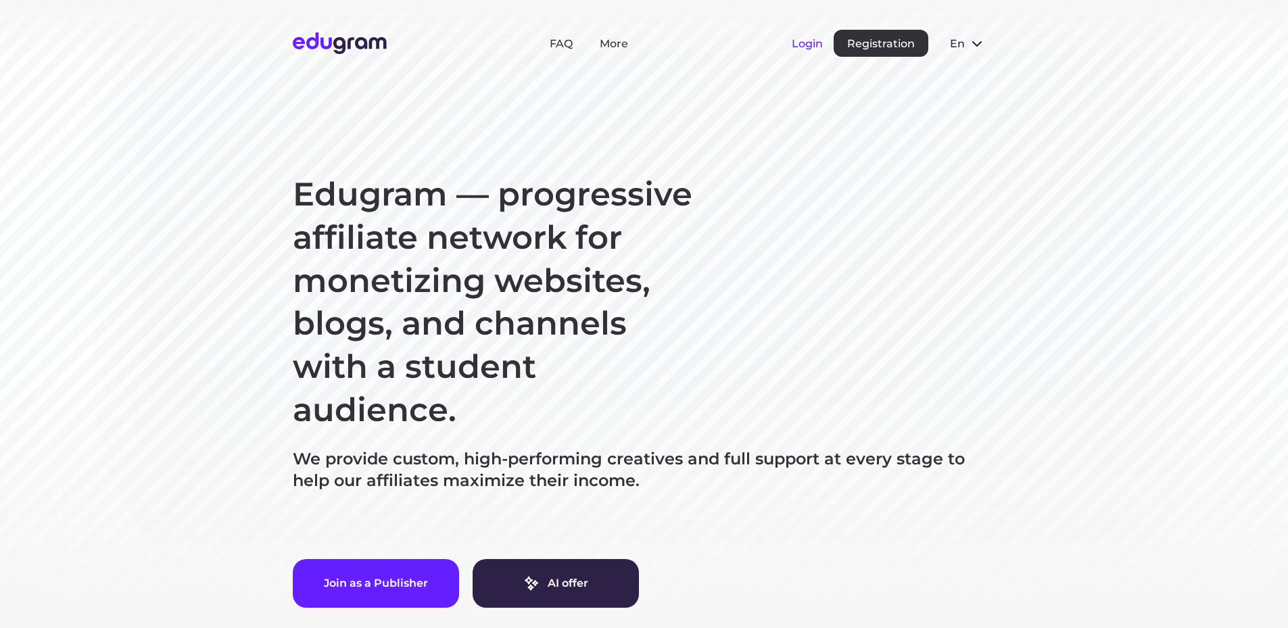
click at [813, 42] on button "Login" at bounding box center [807, 43] width 31 height 13
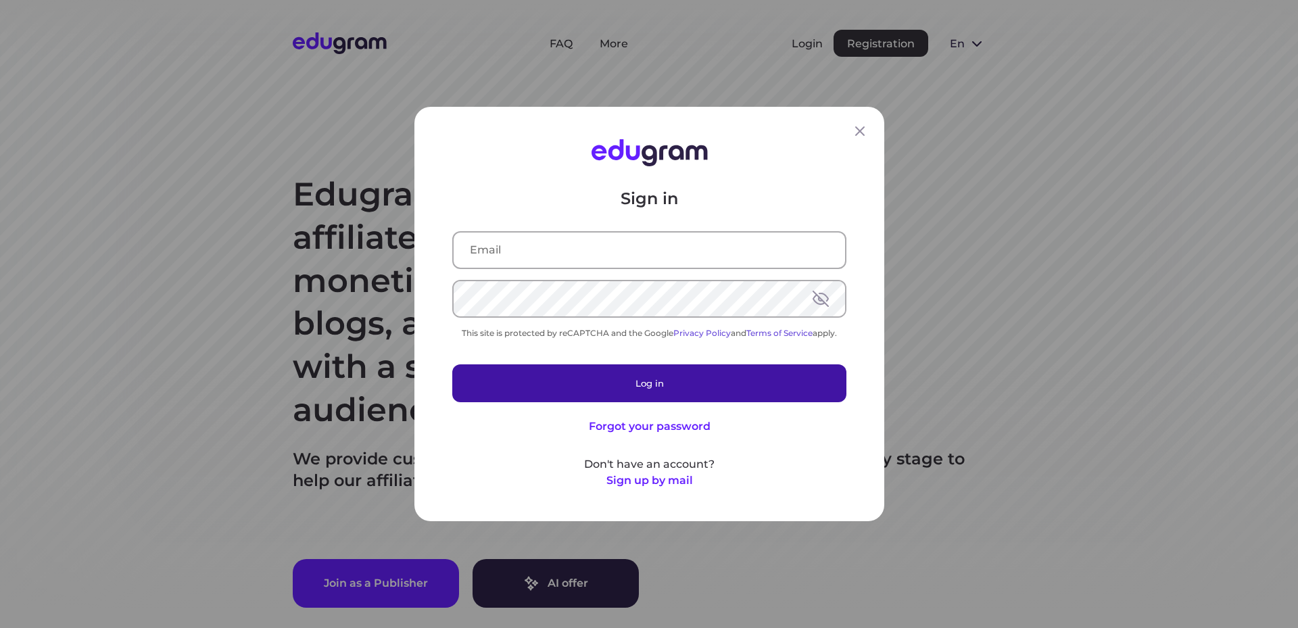
type input "velmoraphilosophy@gmail.com"
click at [627, 375] on button "Log in" at bounding box center [649, 383] width 394 height 38
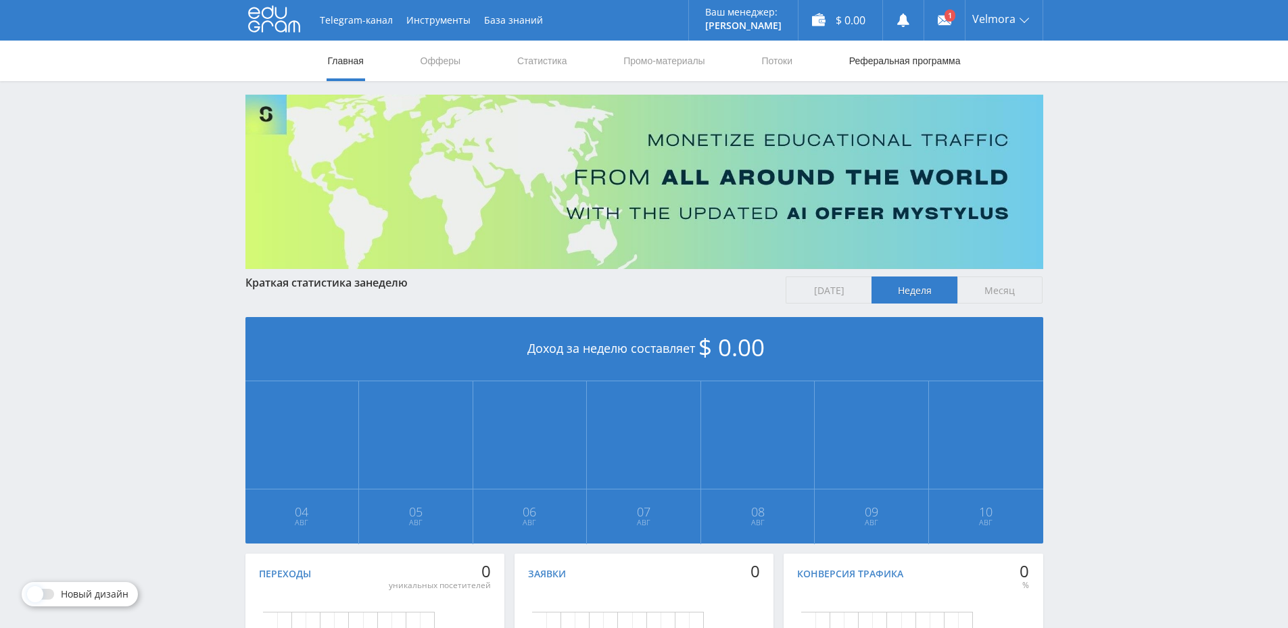
click at [872, 65] on link "Реферальная программа" at bounding box center [905, 61] width 114 height 41
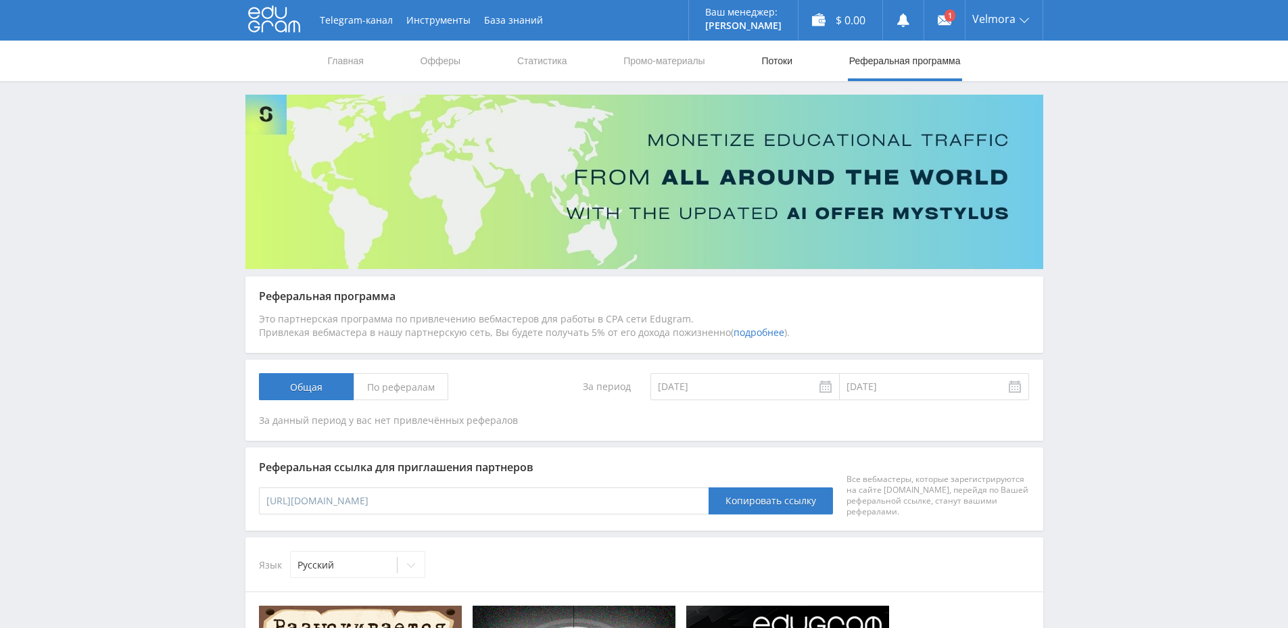
click at [775, 54] on link "Потоки" at bounding box center [777, 61] width 34 height 41
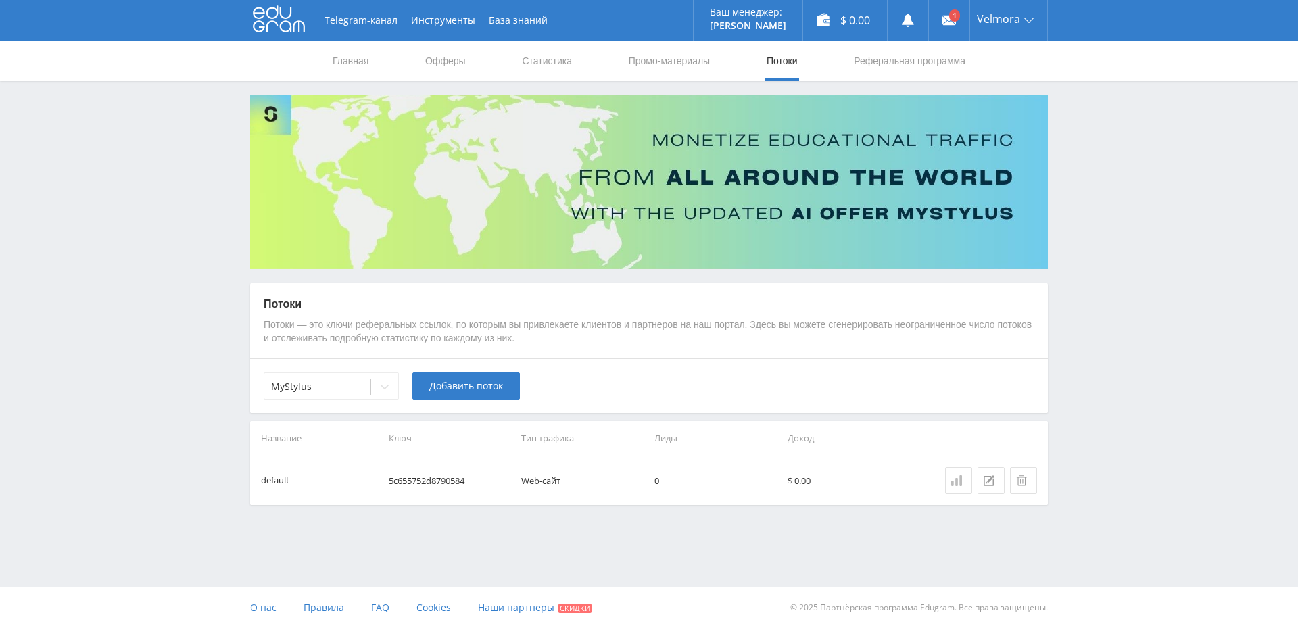
click at [962, 484] on div at bounding box center [958, 480] width 15 height 11
click at [996, 482] on div at bounding box center [991, 480] width 15 height 11
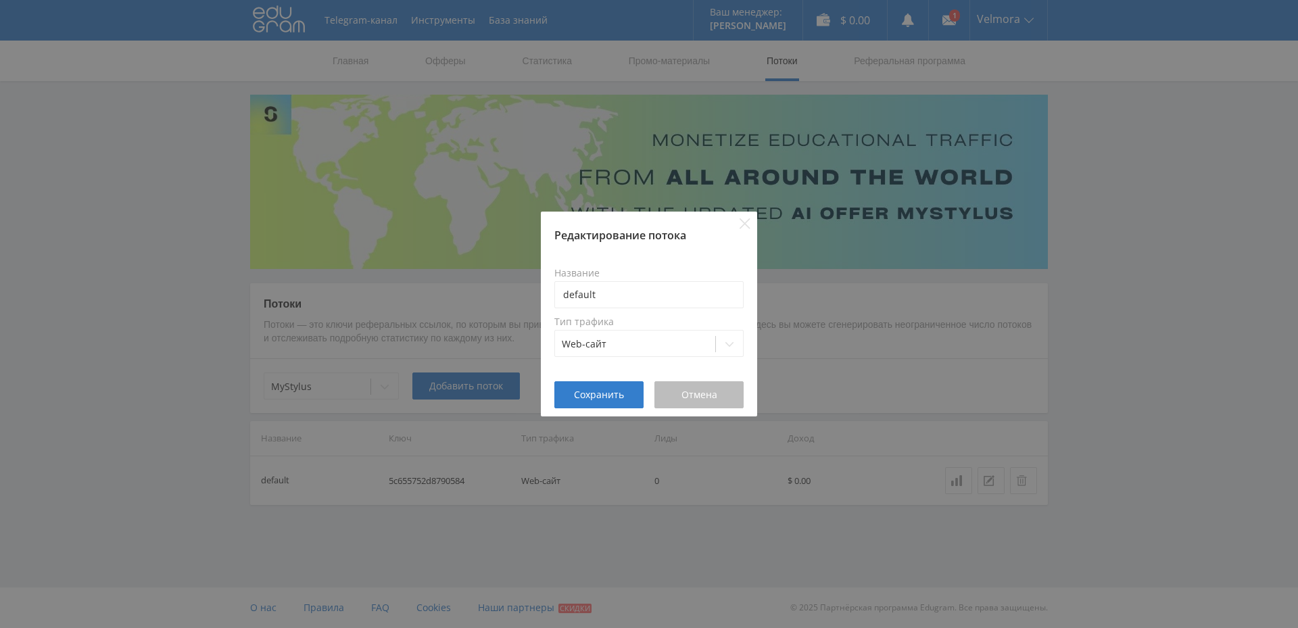
click at [700, 400] on span "Отмена" at bounding box center [700, 394] width 36 height 11
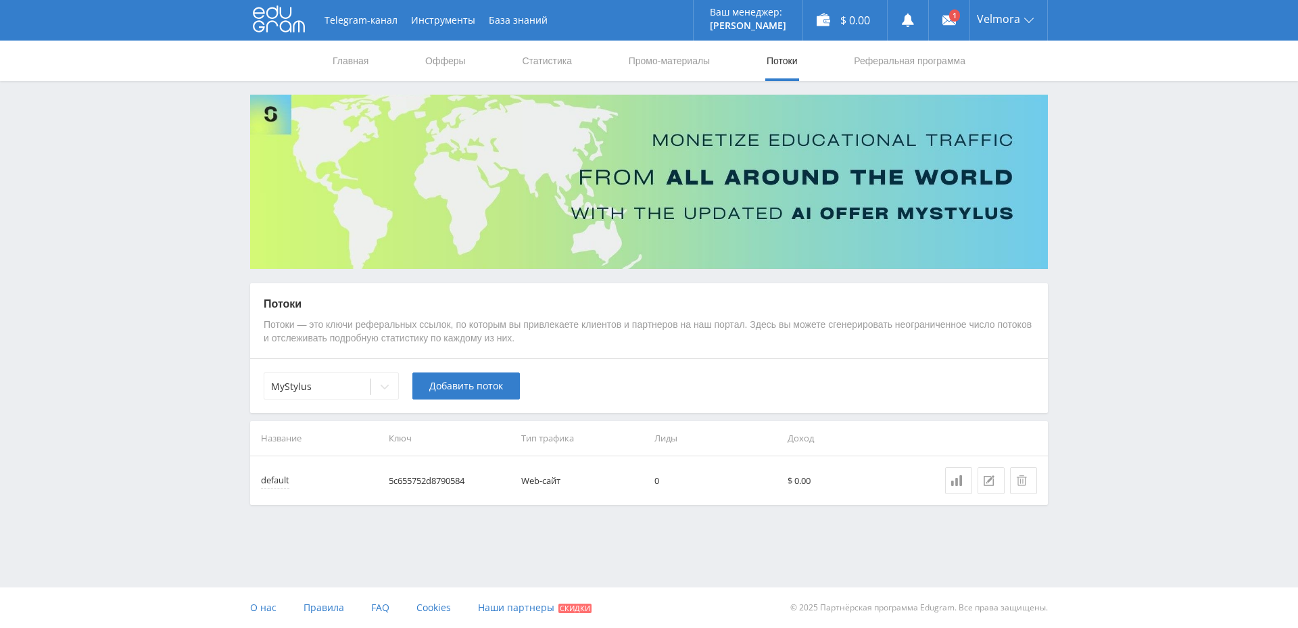
click at [279, 485] on div "default" at bounding box center [275, 481] width 28 height 16
click at [558, 60] on link "Статистика" at bounding box center [547, 61] width 53 height 41
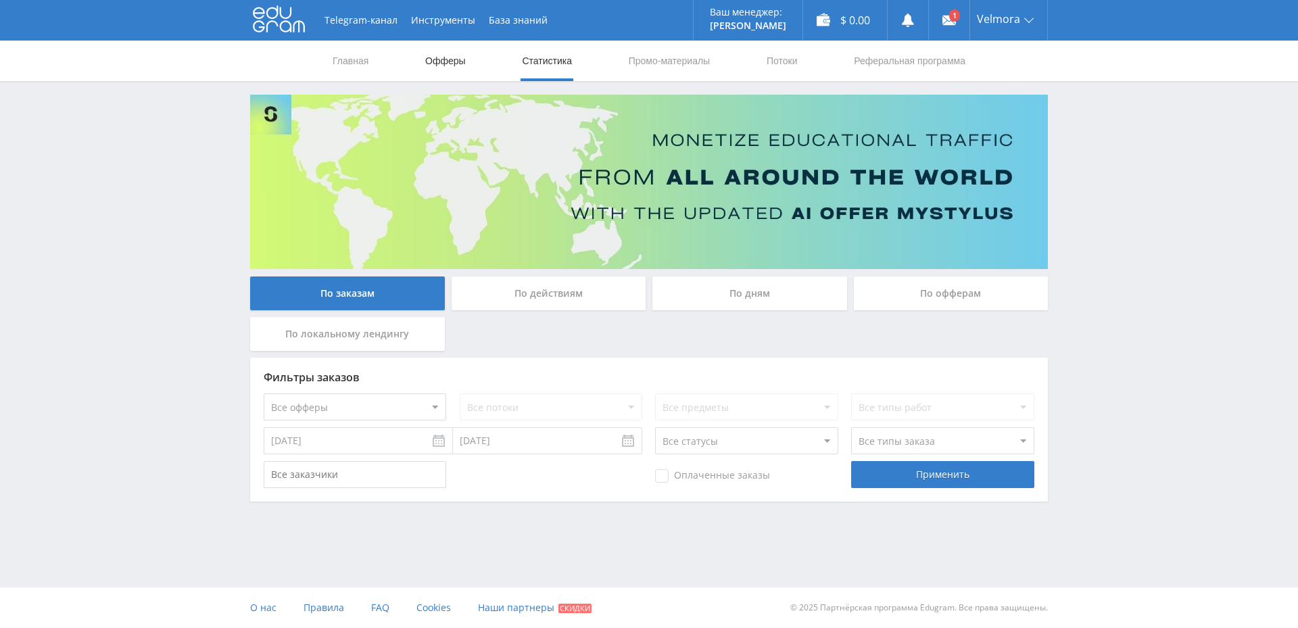
click at [460, 60] on link "Офферы" at bounding box center [445, 61] width 43 height 41
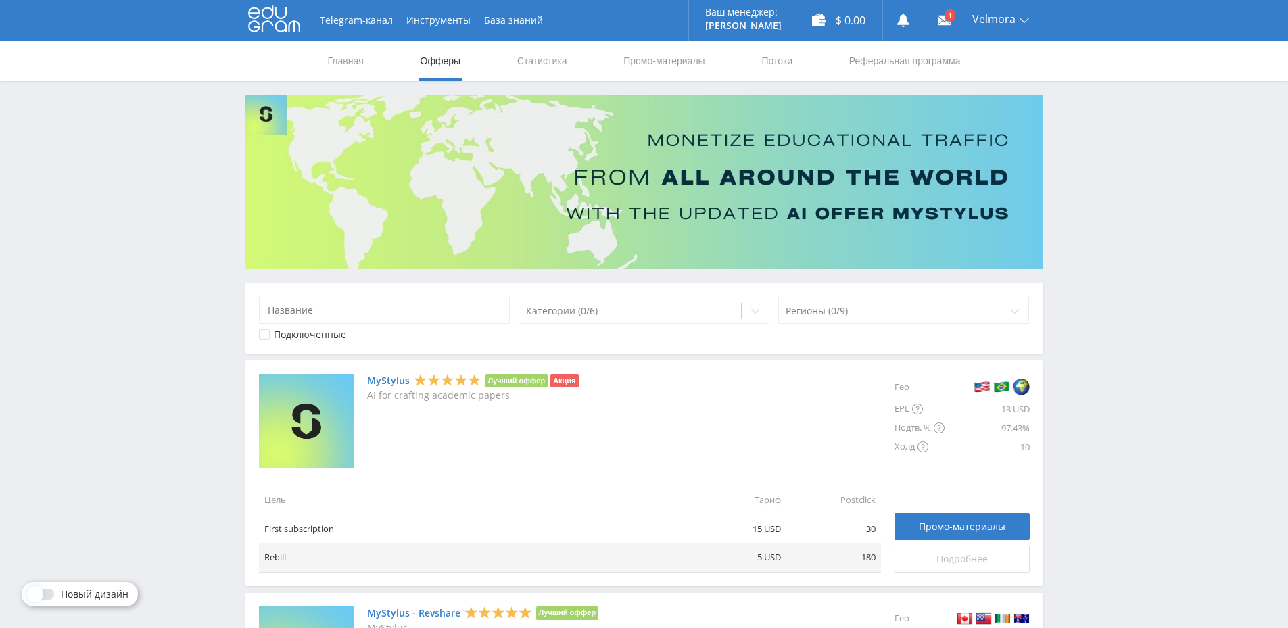
click at [978, 557] on span "Подробнее" at bounding box center [962, 559] width 51 height 11
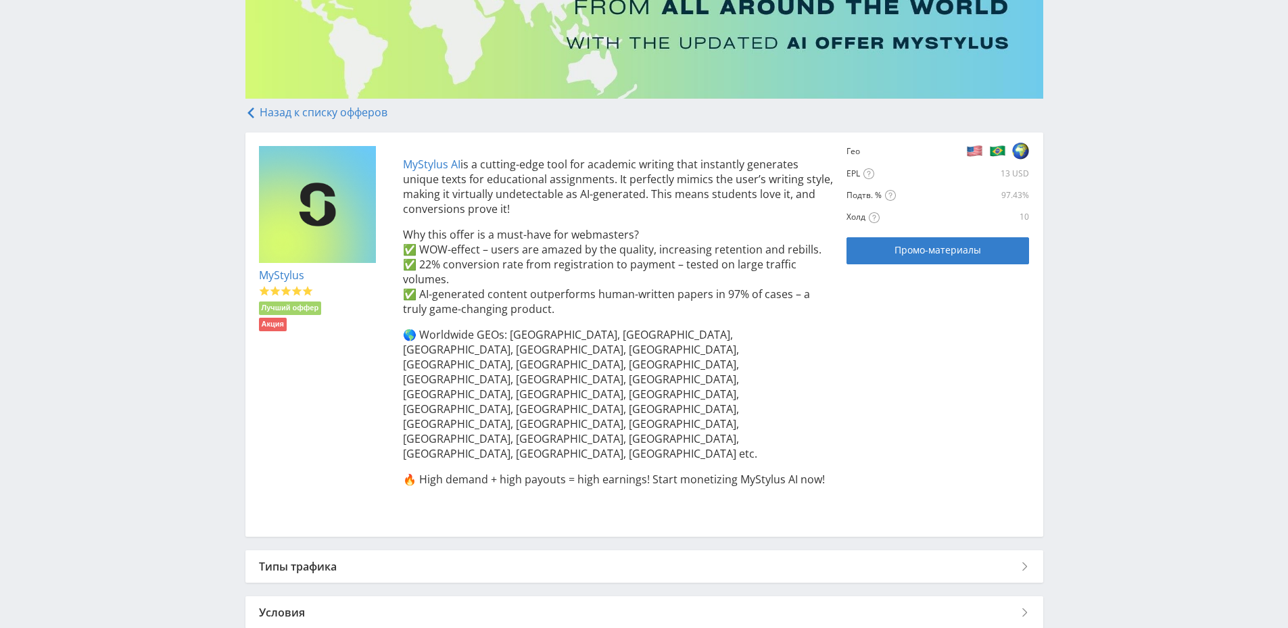
scroll to position [178, 0]
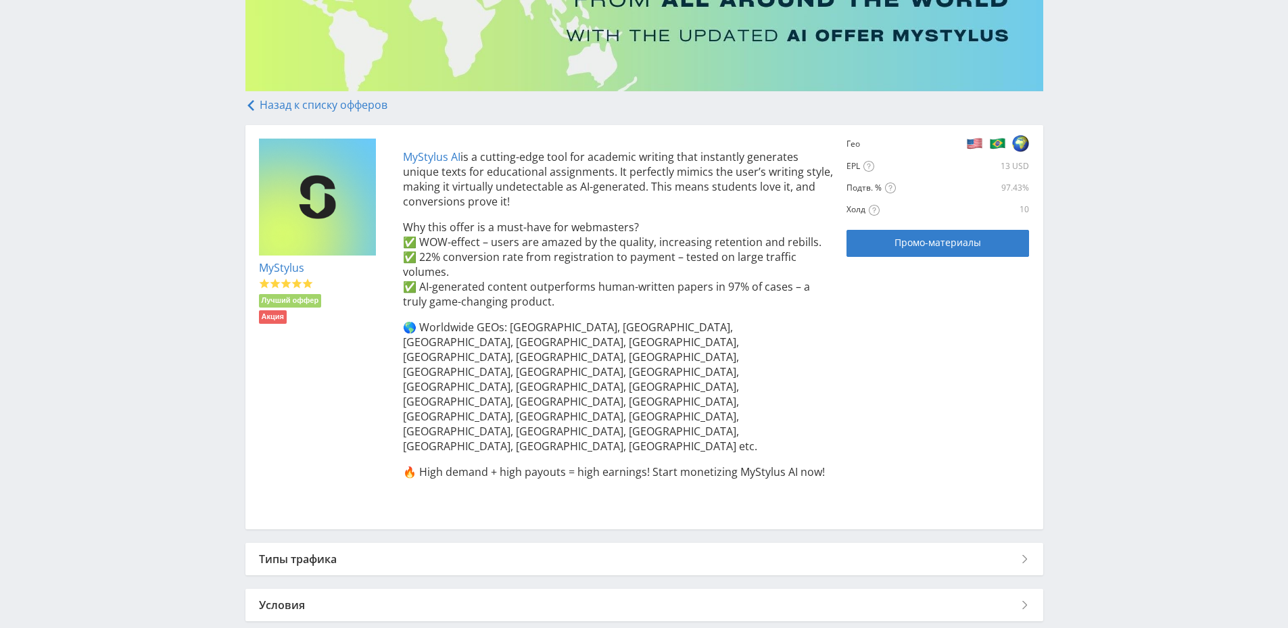
click at [509, 543] on div "Типы трафика" at bounding box center [644, 559] width 798 height 32
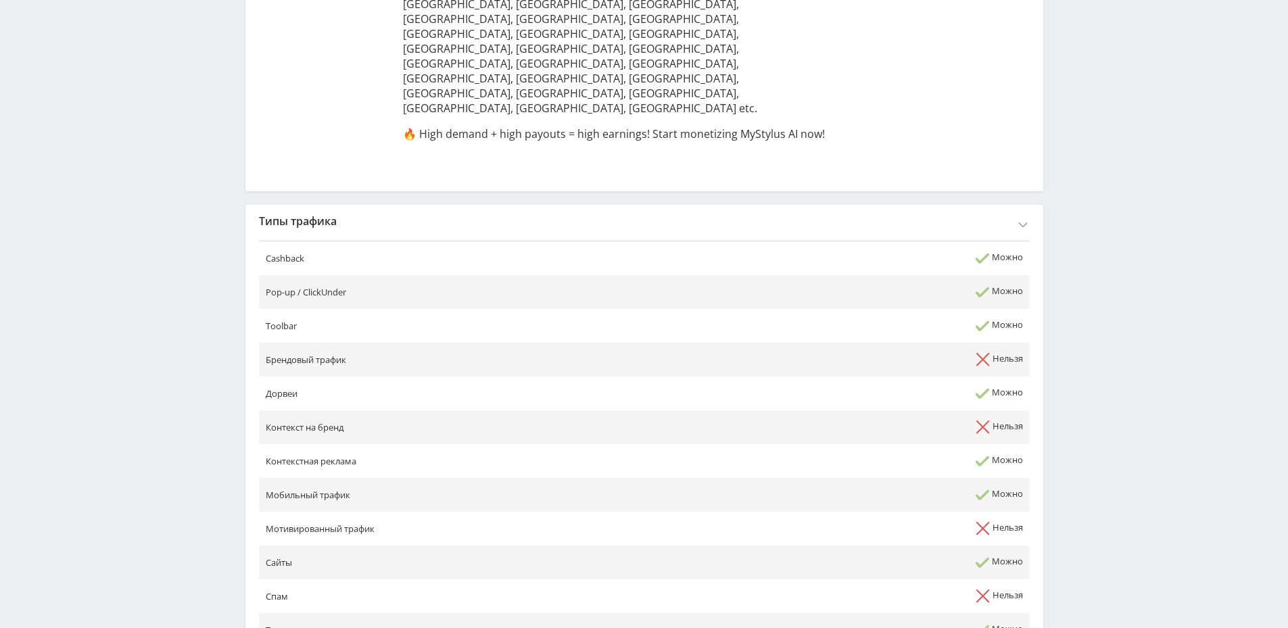
scroll to position [636, 0]
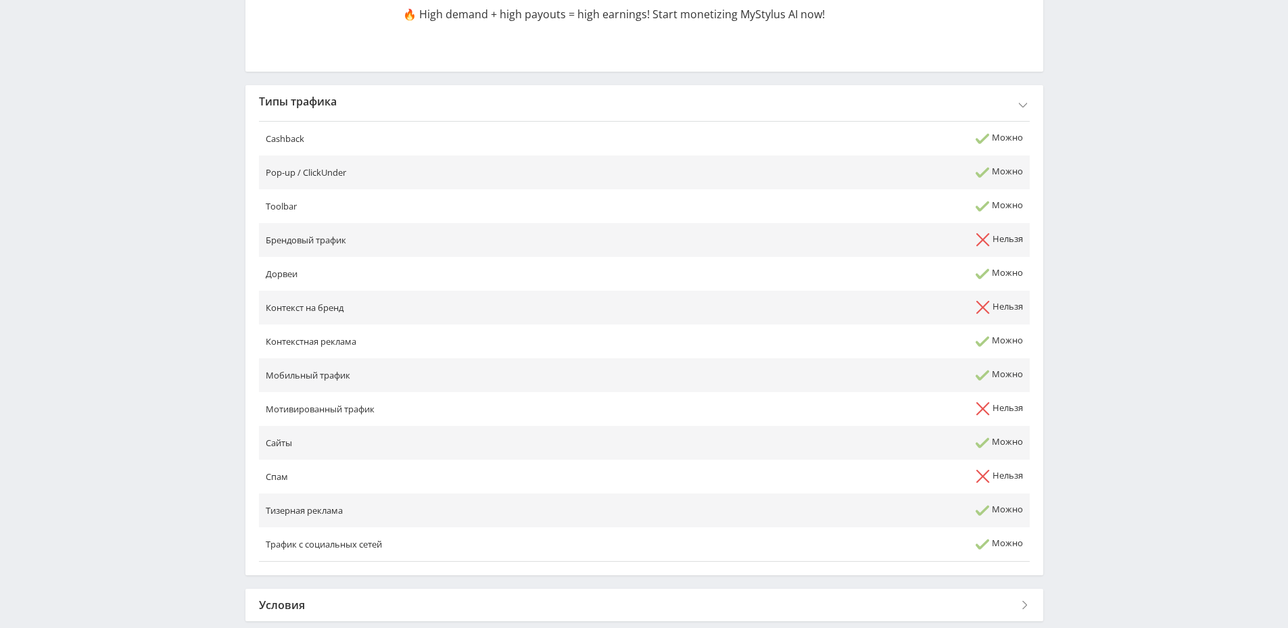
click at [536, 589] on div "Условия" at bounding box center [644, 605] width 798 height 32
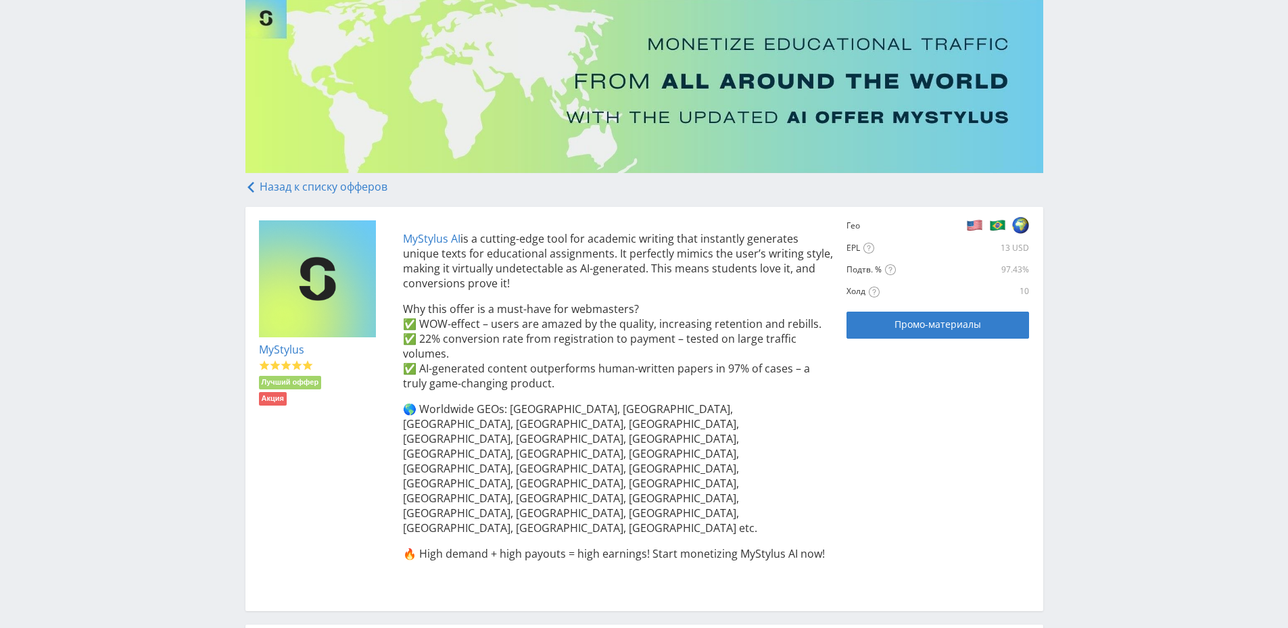
scroll to position [0, 0]
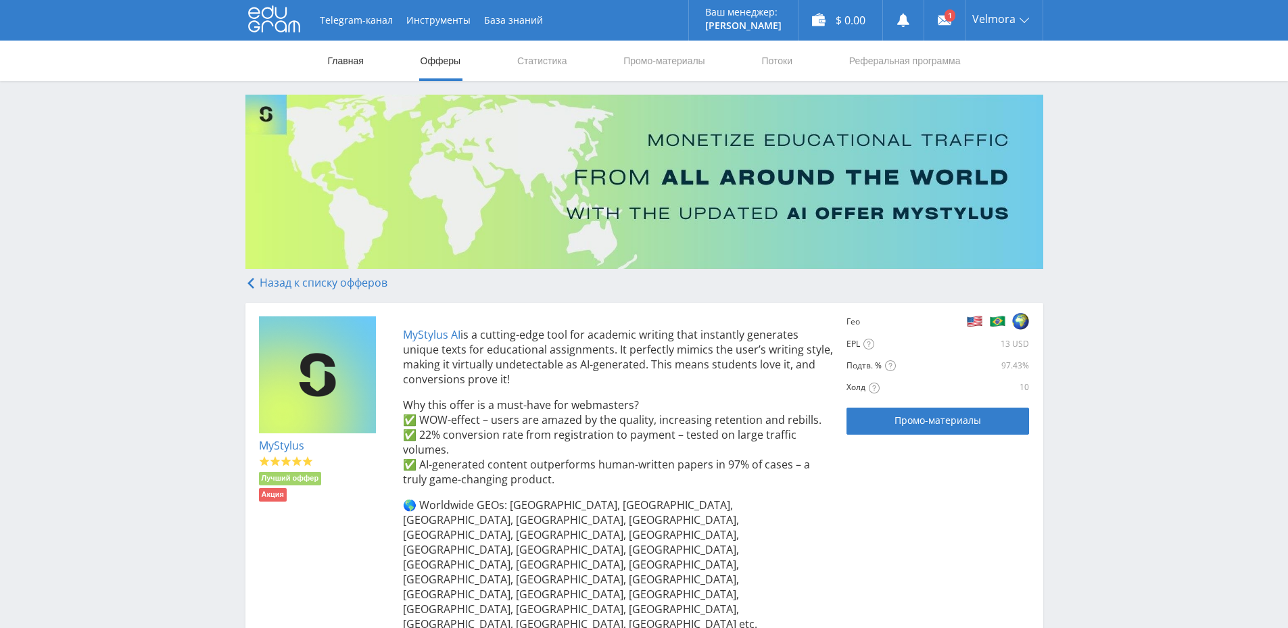
click at [339, 55] on link "Главная" at bounding box center [346, 61] width 39 height 41
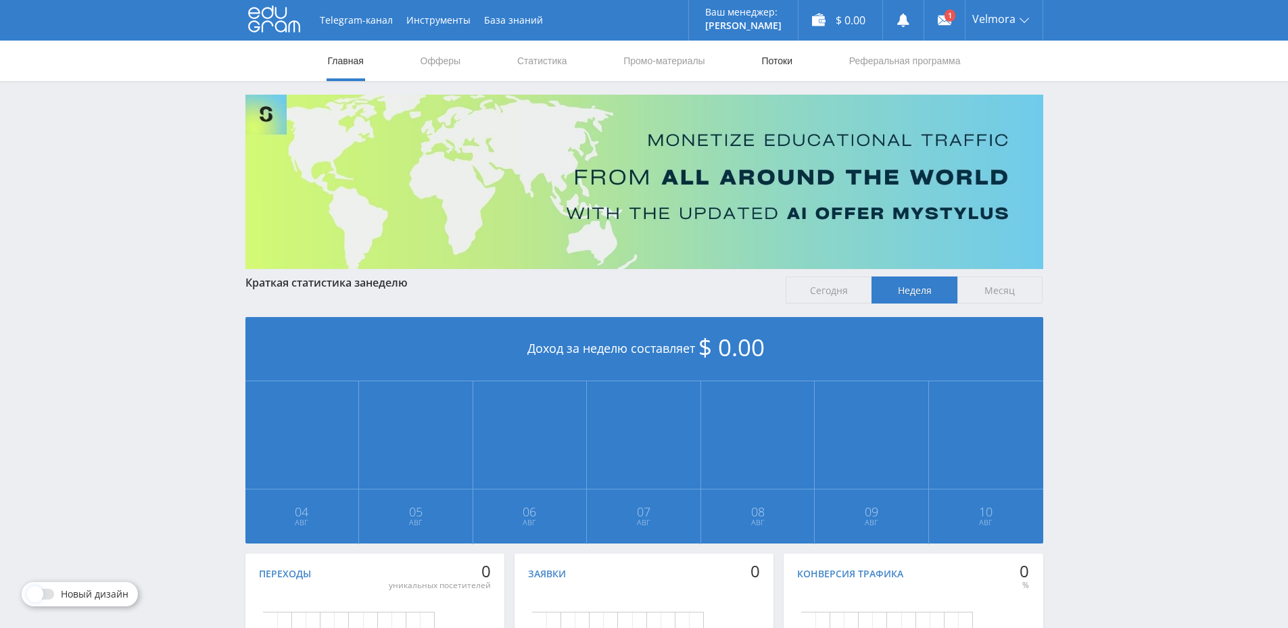
click at [781, 60] on link "Потоки" at bounding box center [777, 61] width 34 height 41
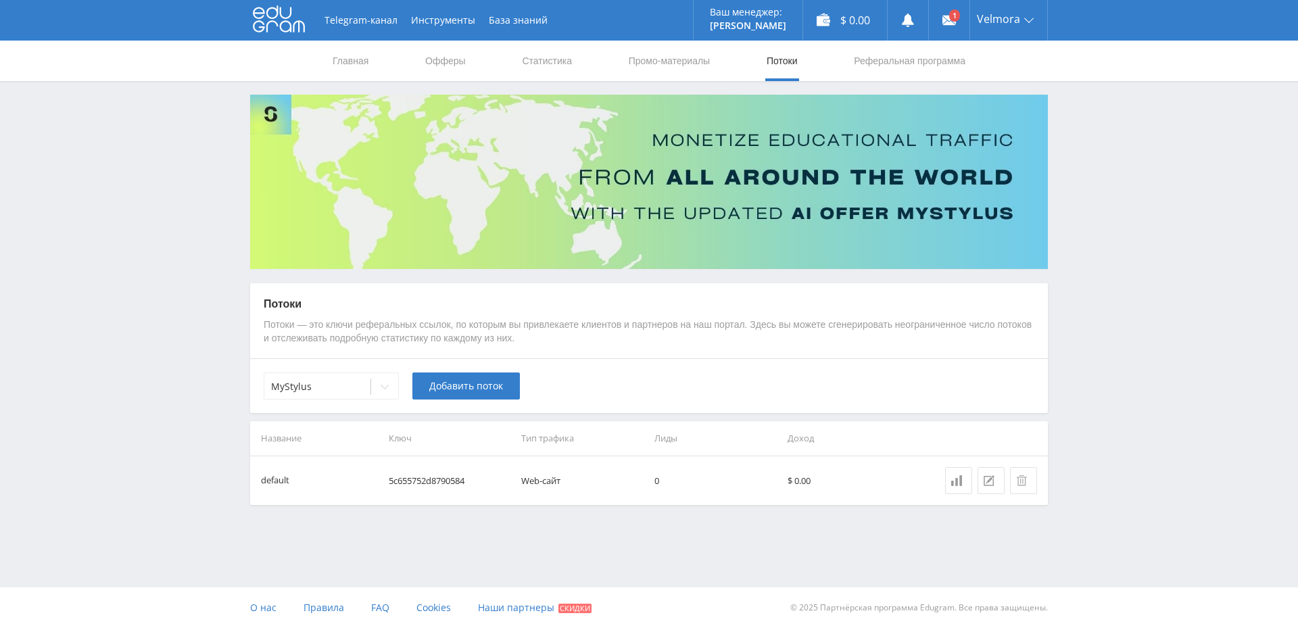
click at [541, 481] on td "Web-сайт" at bounding box center [582, 480] width 133 height 49
click at [956, 483] on icon at bounding box center [956, 480] width 11 height 11
click at [895, 60] on link "Реферальная программа" at bounding box center [910, 61] width 114 height 41
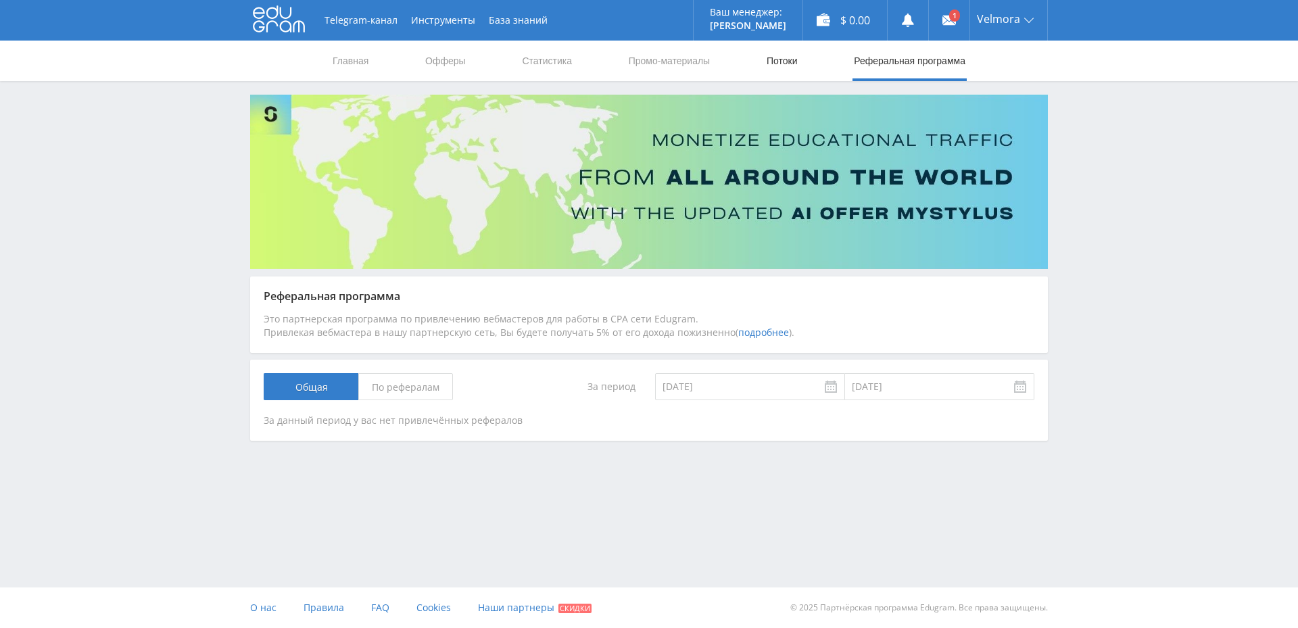
click at [780, 60] on link "Потоки" at bounding box center [782, 61] width 34 height 41
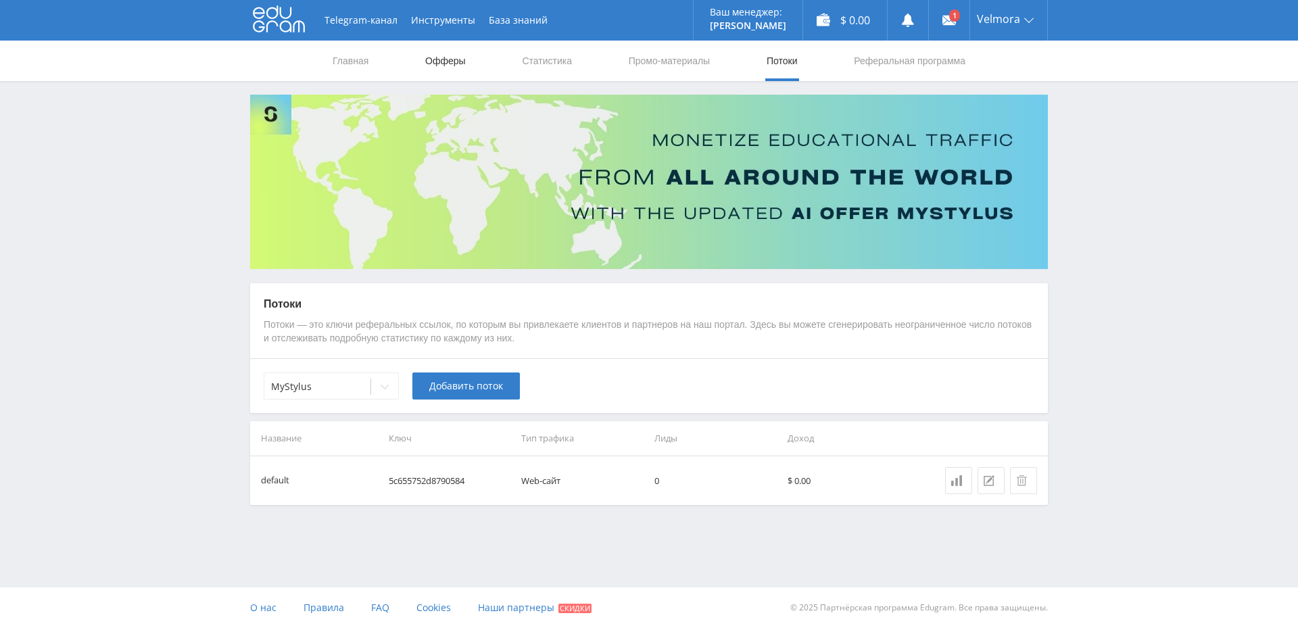
click at [433, 57] on link "Офферы" at bounding box center [445, 61] width 43 height 41
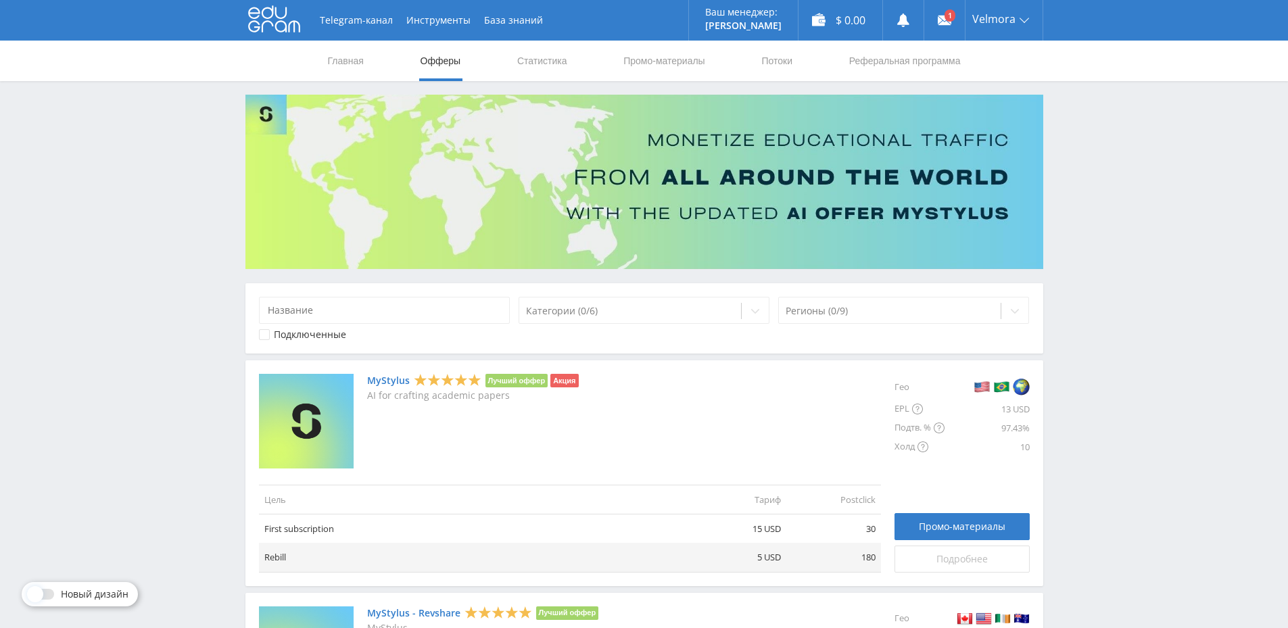
click at [973, 565] on link "Подробнее" at bounding box center [962, 559] width 135 height 27
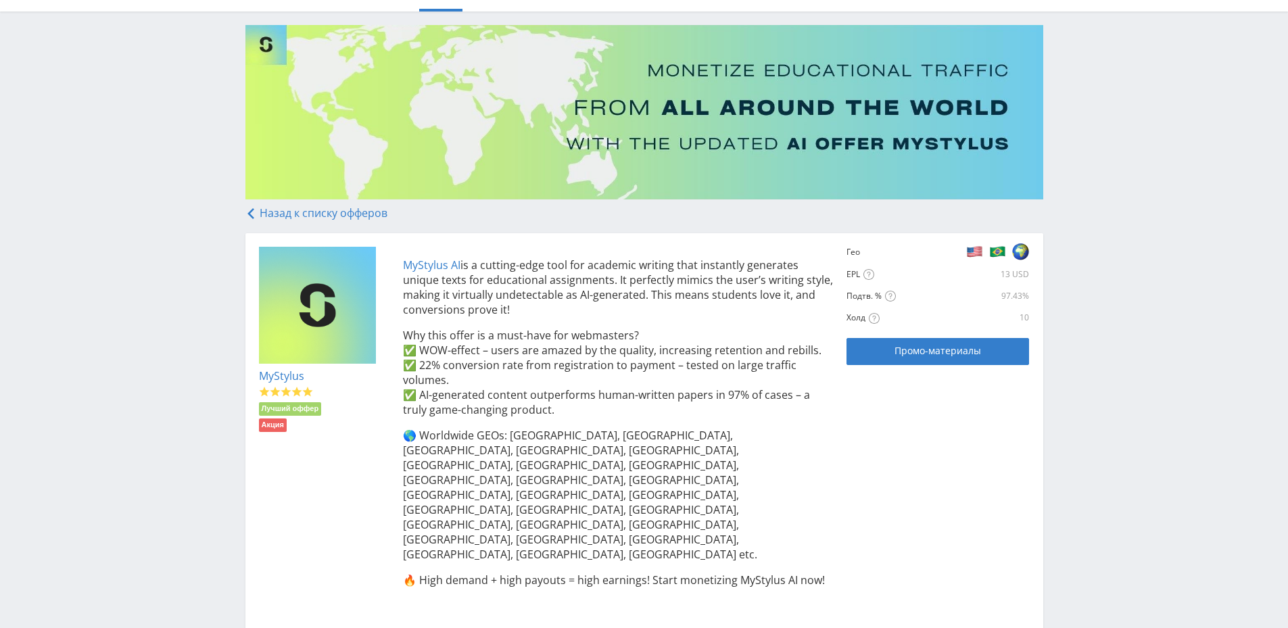
scroll to position [178, 0]
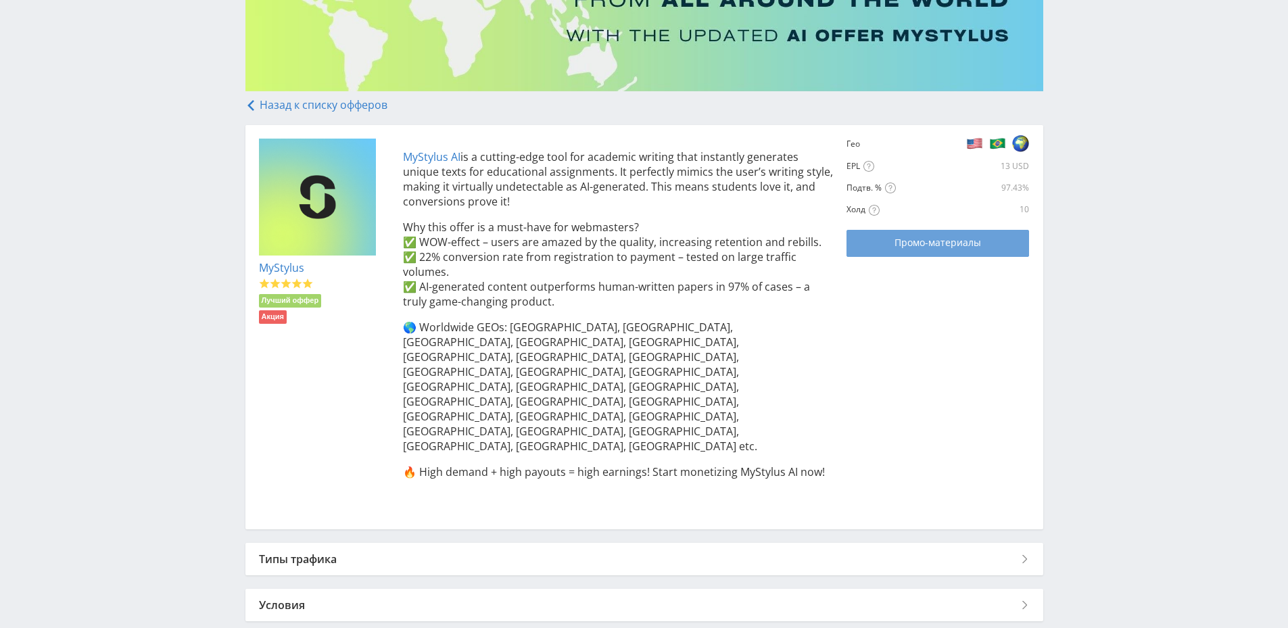
click at [968, 239] on span "Промо-материалы" at bounding box center [938, 242] width 87 height 11
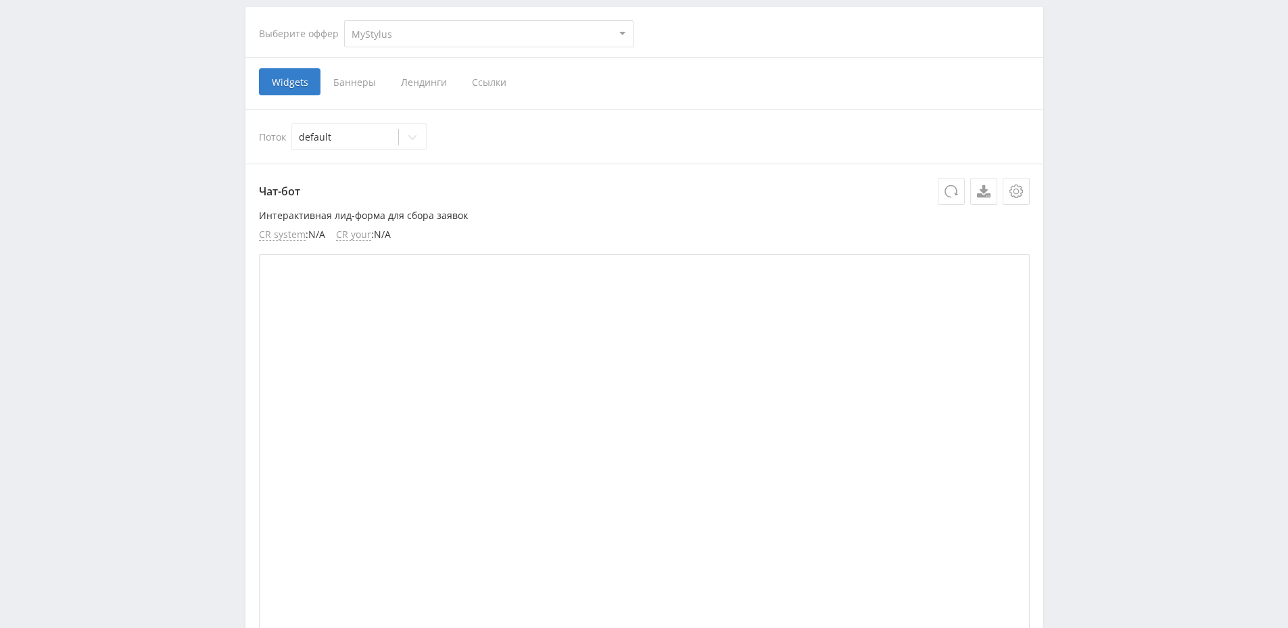
scroll to position [270, 0]
click at [488, 82] on span "Ссылки" at bounding box center [489, 81] width 60 height 27
click at [0, 0] on input "Ссылки" at bounding box center [0, 0] width 0 height 0
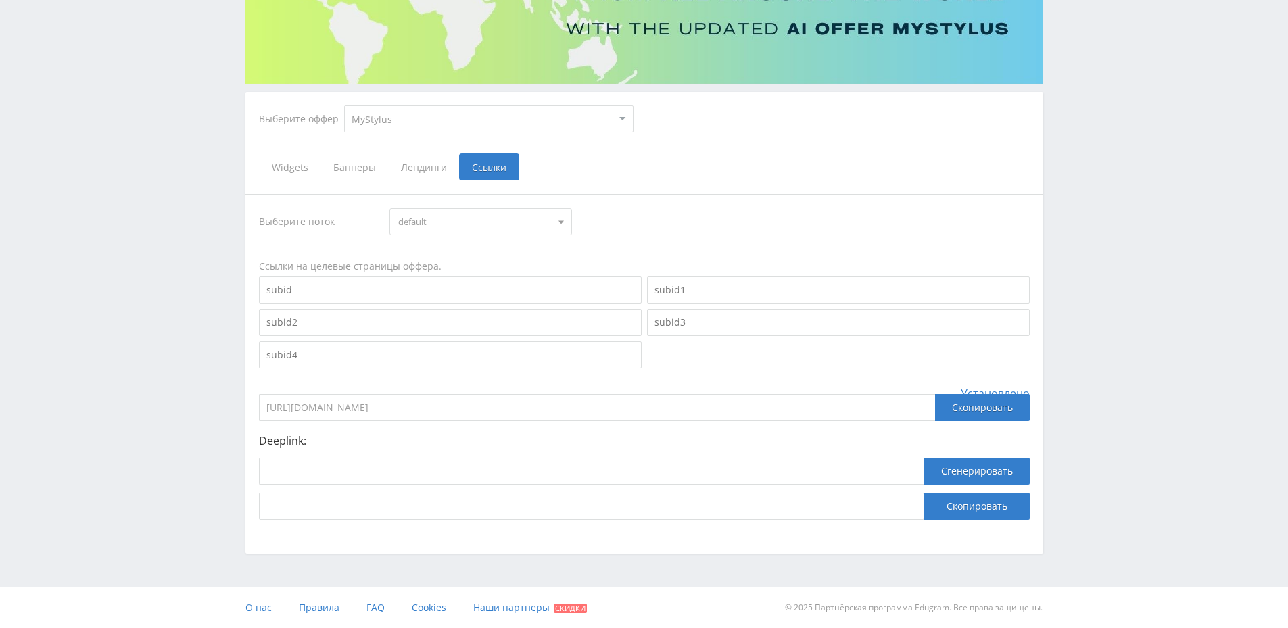
scroll to position [185, 0]
click at [524, 412] on input "https://eduforms.org/?rid=5c655752d8790584" at bounding box center [597, 407] width 676 height 27
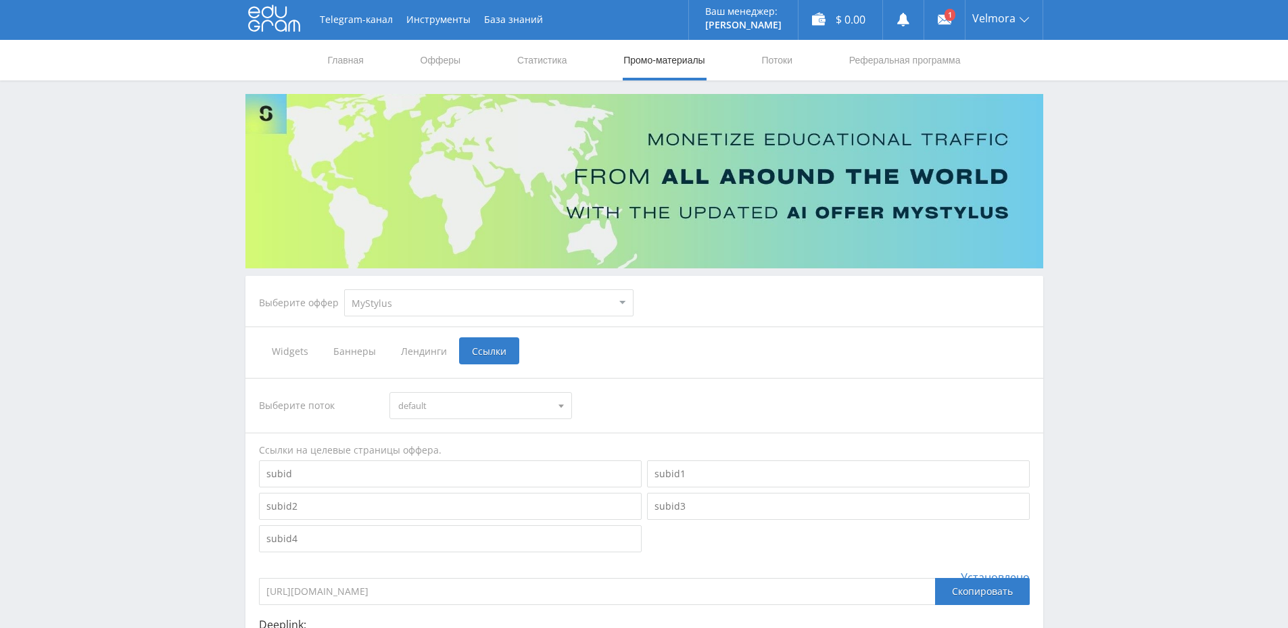
scroll to position [0, 0]
click at [350, 59] on link "Главная" at bounding box center [346, 61] width 39 height 41
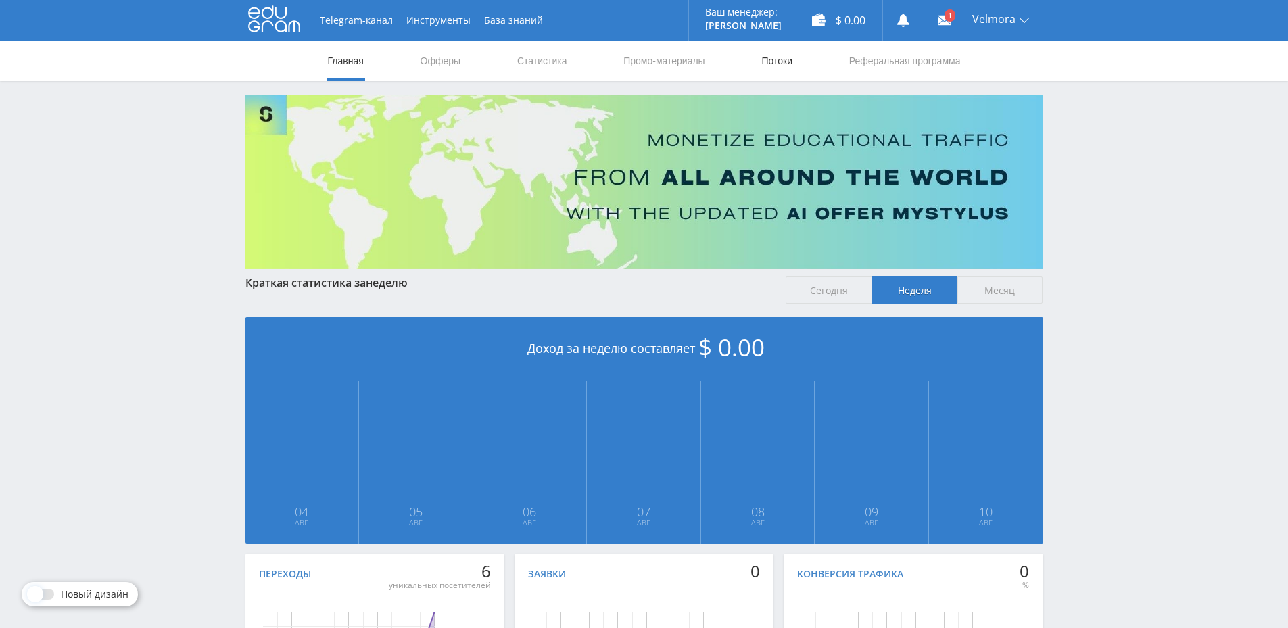
click at [775, 60] on link "Потоки" at bounding box center [777, 61] width 34 height 41
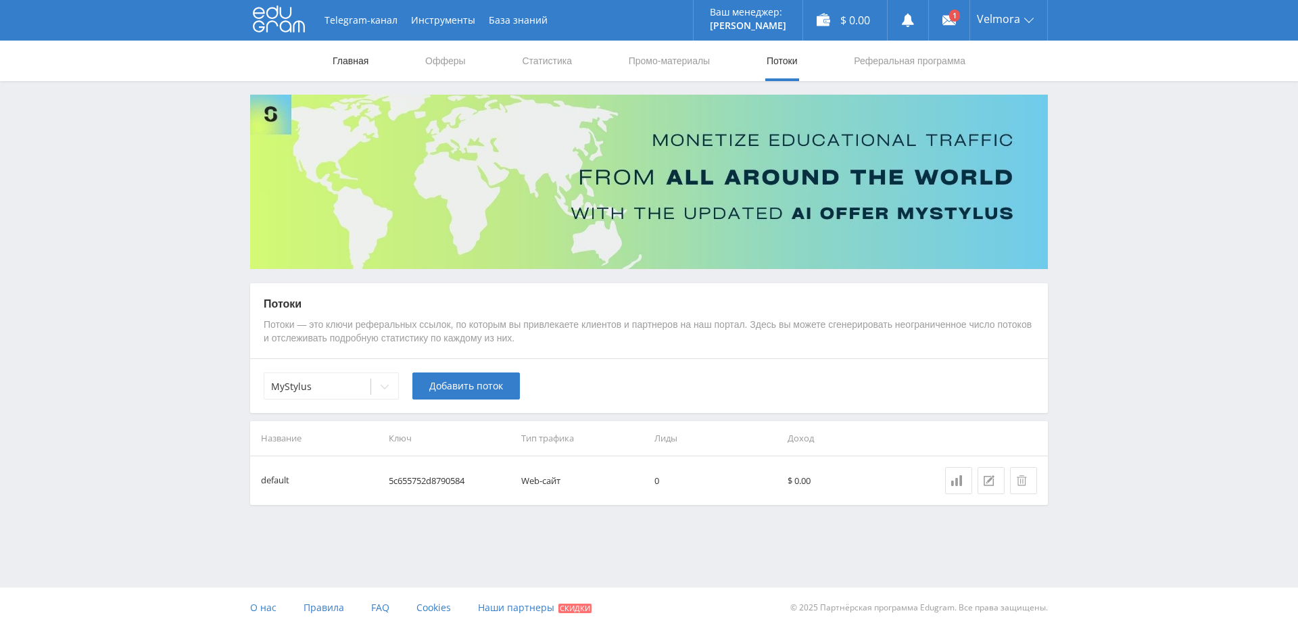
click at [352, 65] on link "Главная" at bounding box center [350, 61] width 39 height 41
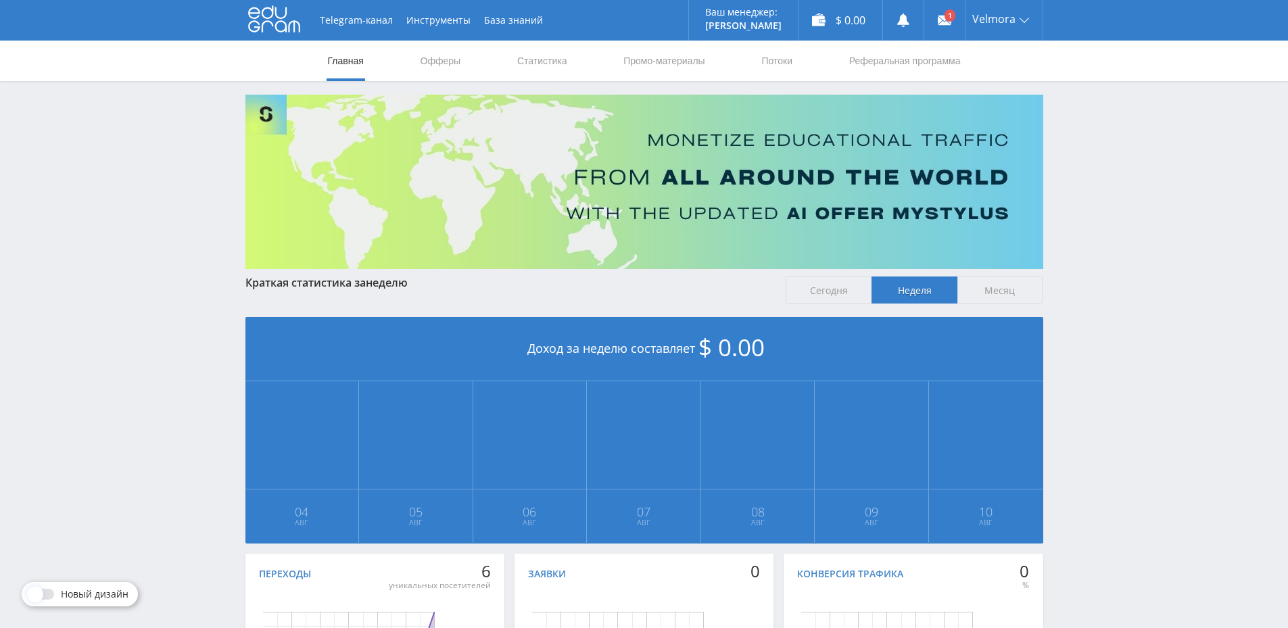
click at [34, 590] on span at bounding box center [35, 594] width 16 height 16
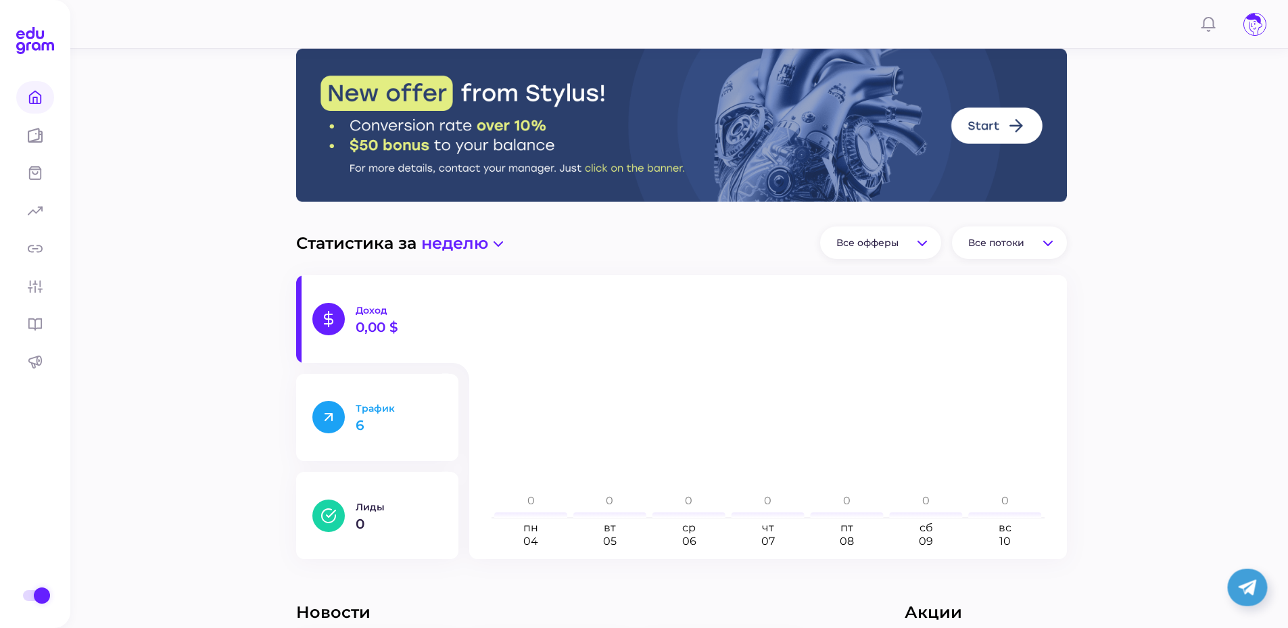
click at [362, 419] on p "6" at bounding box center [399, 426] width 87 height 14
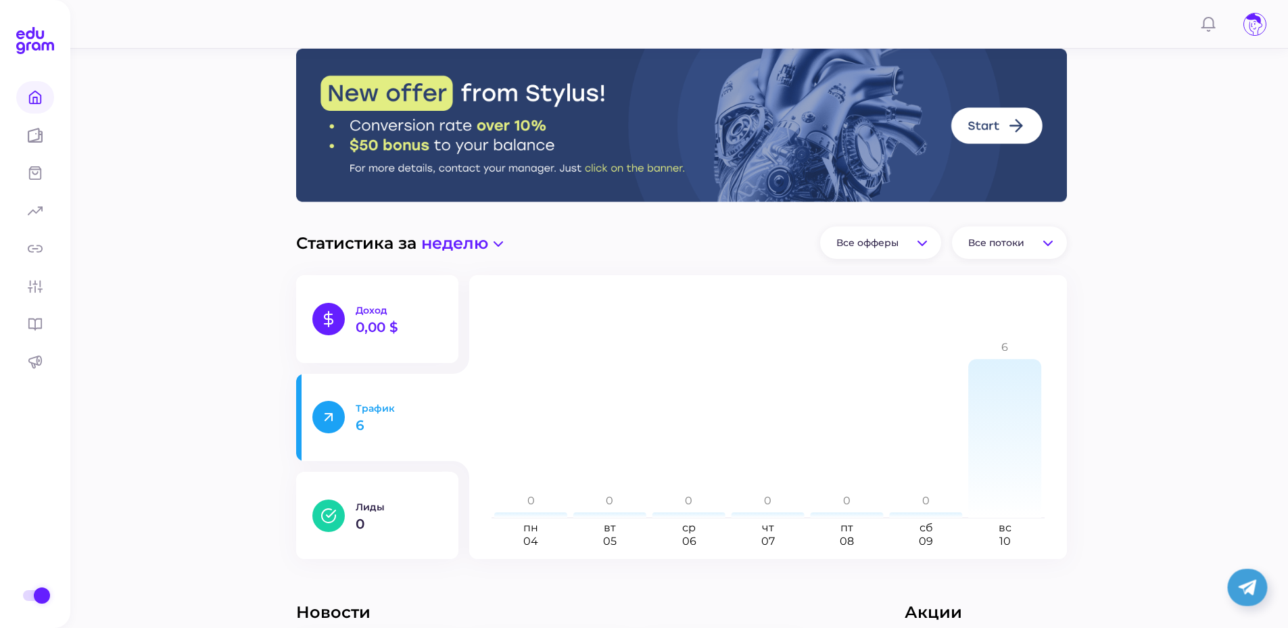
click at [377, 313] on p "Доход" at bounding box center [399, 310] width 87 height 12
